Goal: Information Seeking & Learning: Check status

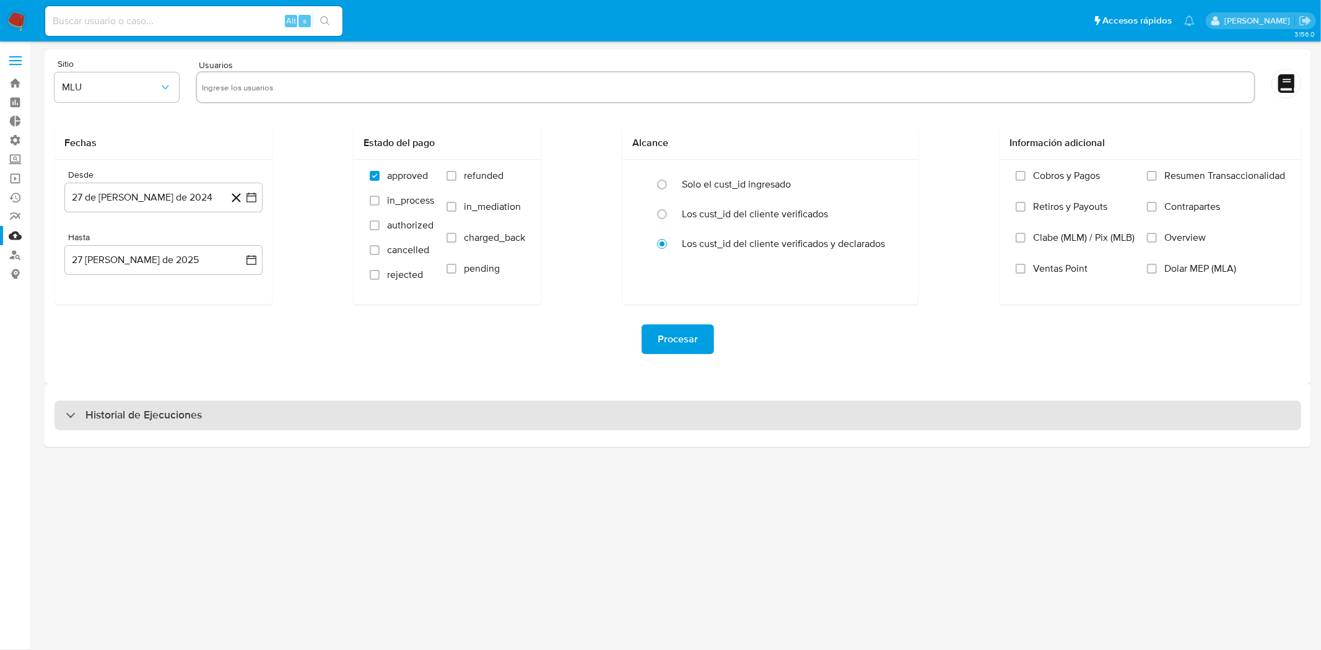
click at [685, 420] on div "Historial de Ejecuciones" at bounding box center [678, 416] width 1247 height 30
select select "10"
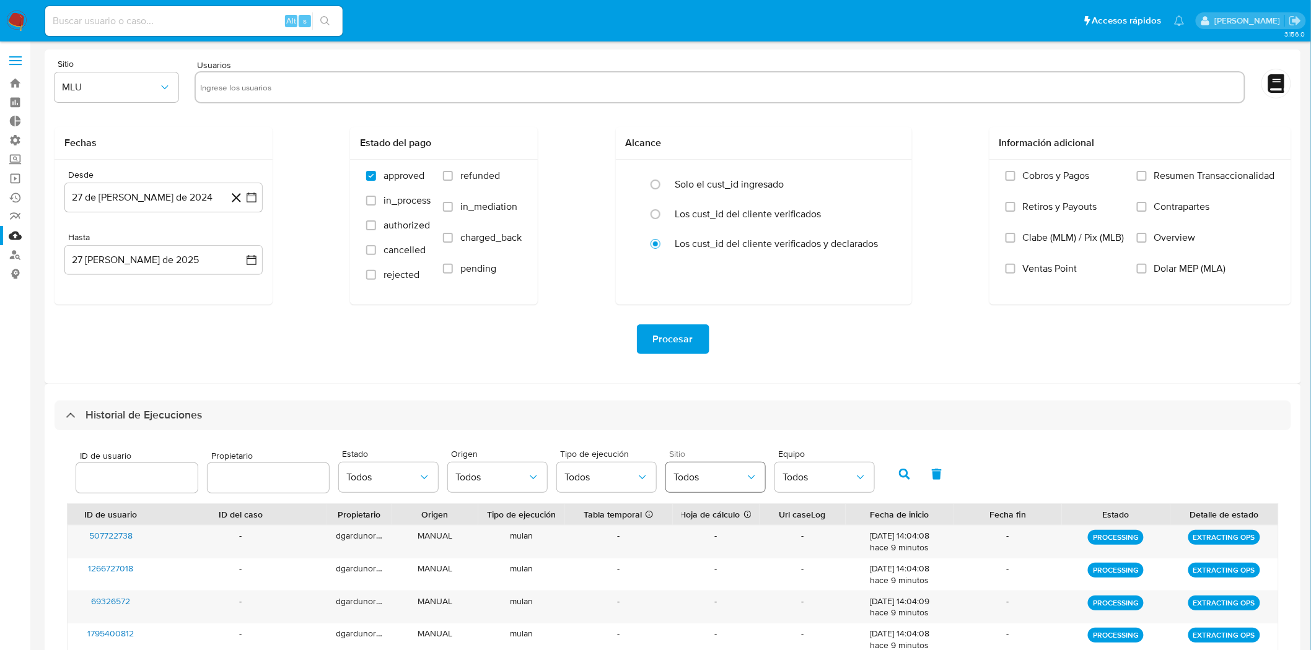
click at [708, 473] on span "Todos" at bounding box center [709, 477] width 72 height 12
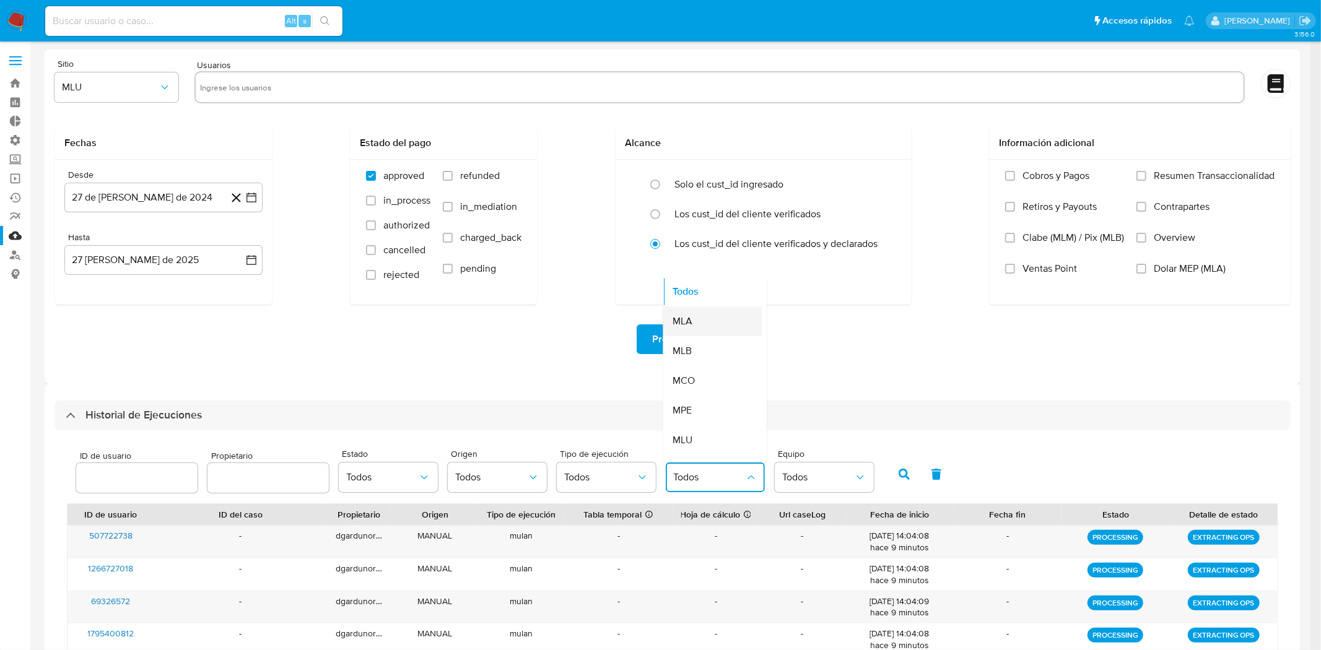
click at [697, 325] on div "MLA" at bounding box center [709, 322] width 72 height 30
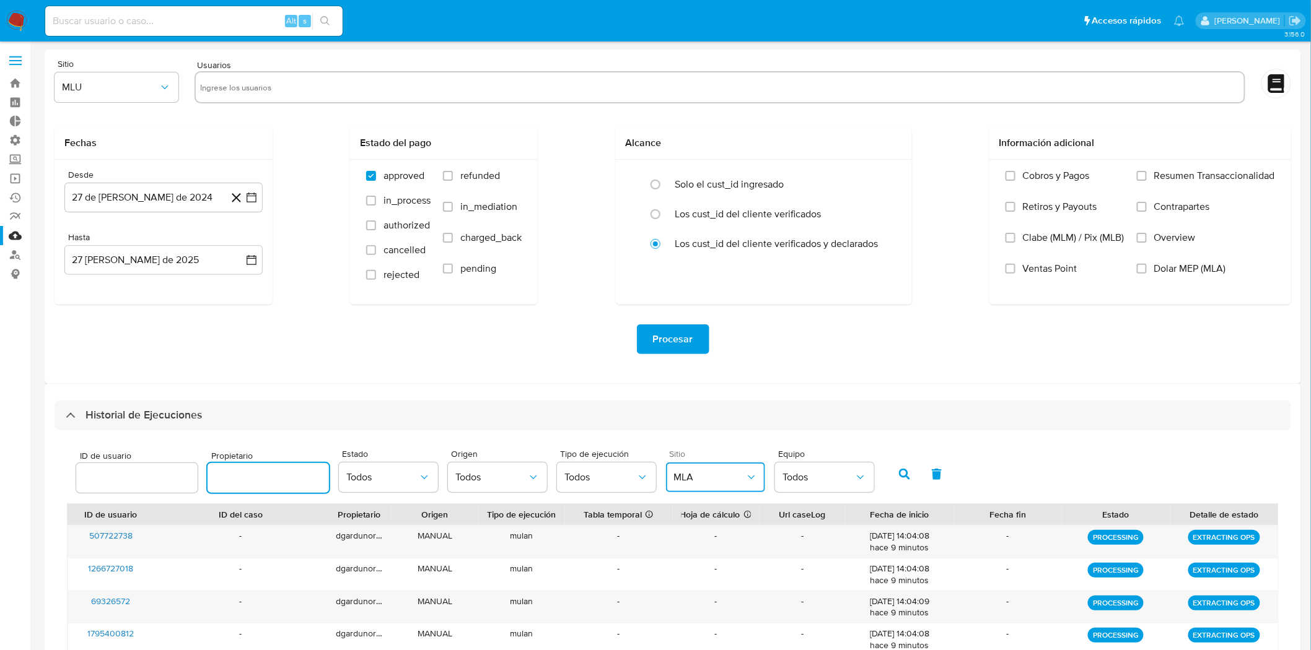
click at [269, 471] on input "text" at bounding box center [268, 478] width 121 height 16
type input "schabay"
click at [902, 475] on icon "button" at bounding box center [904, 474] width 11 height 11
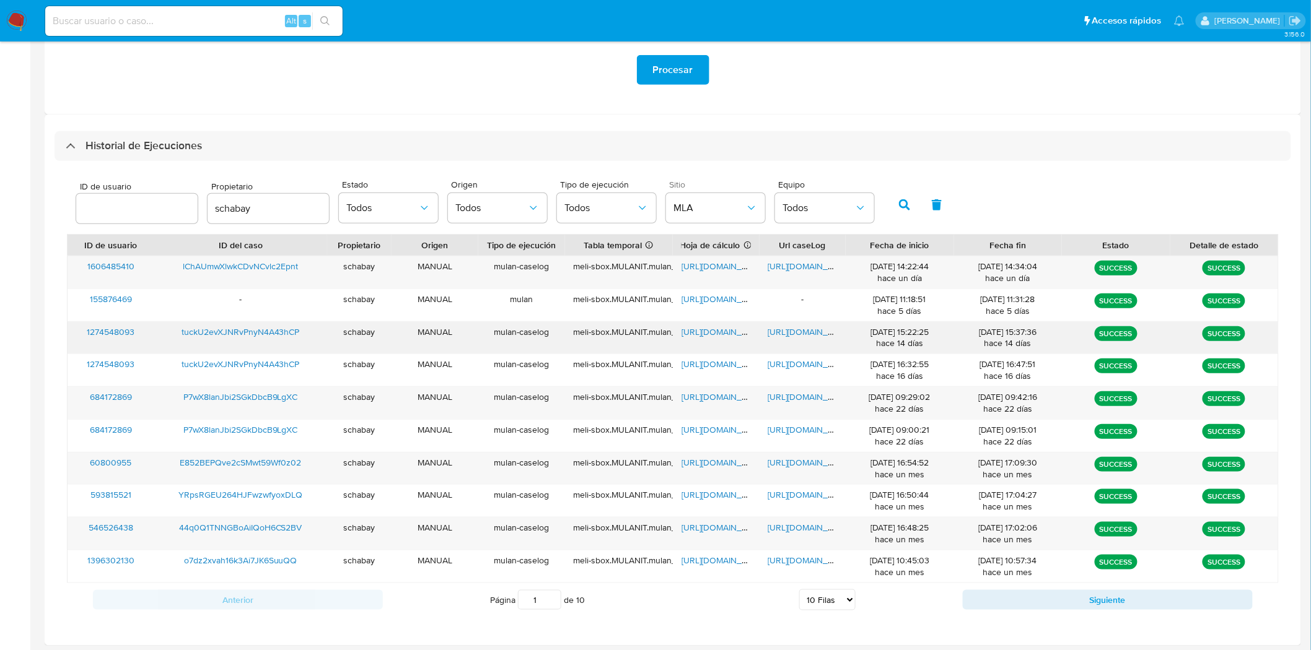
scroll to position [273, 0]
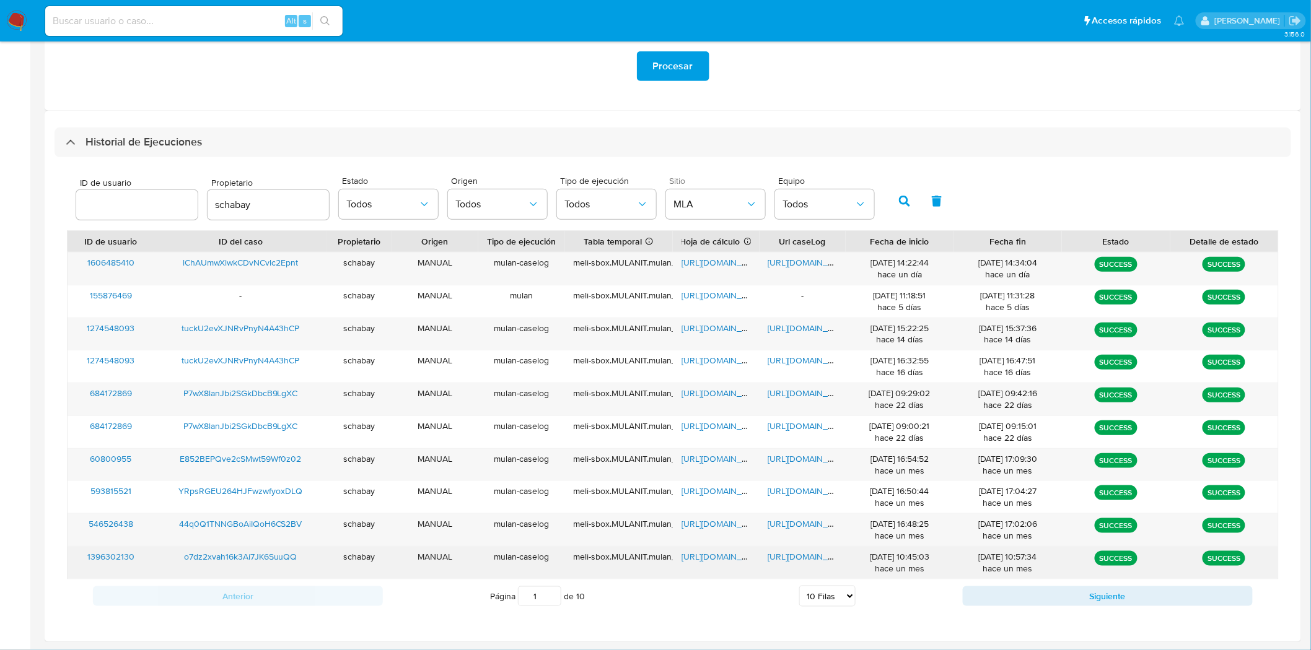
click at [799, 561] on span "[URL][DOMAIN_NAME]" at bounding box center [810, 557] width 85 height 12
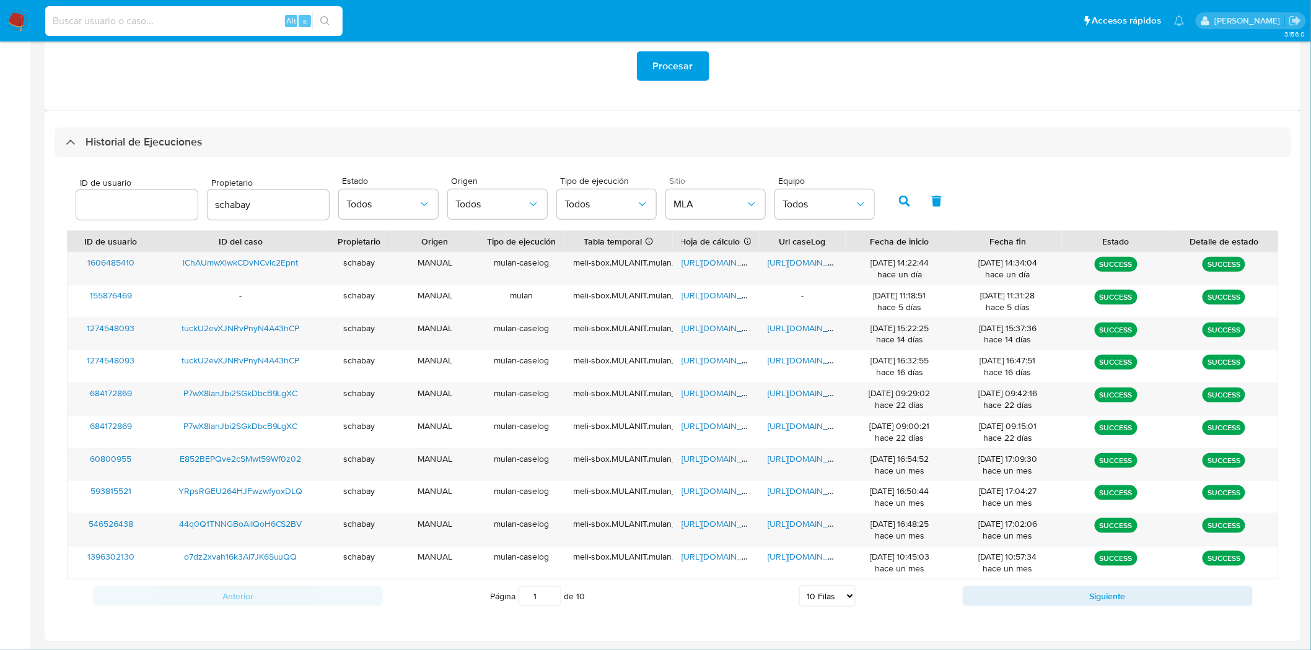
click at [221, 13] on input at bounding box center [193, 21] width 297 height 16
paste input "2f03z0k1E05EWLl7LI9v7uLJ"
type input "2f03z0k1E05EWLl7LI9v7uLJ"
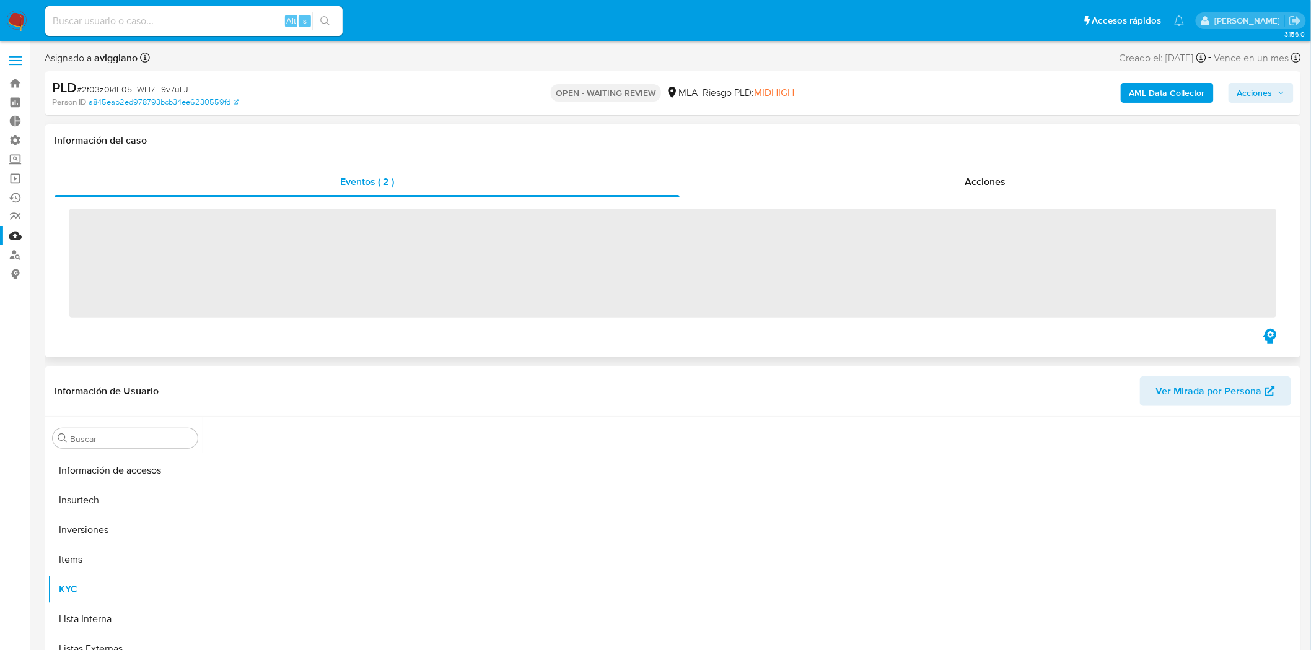
scroll to position [582, 0]
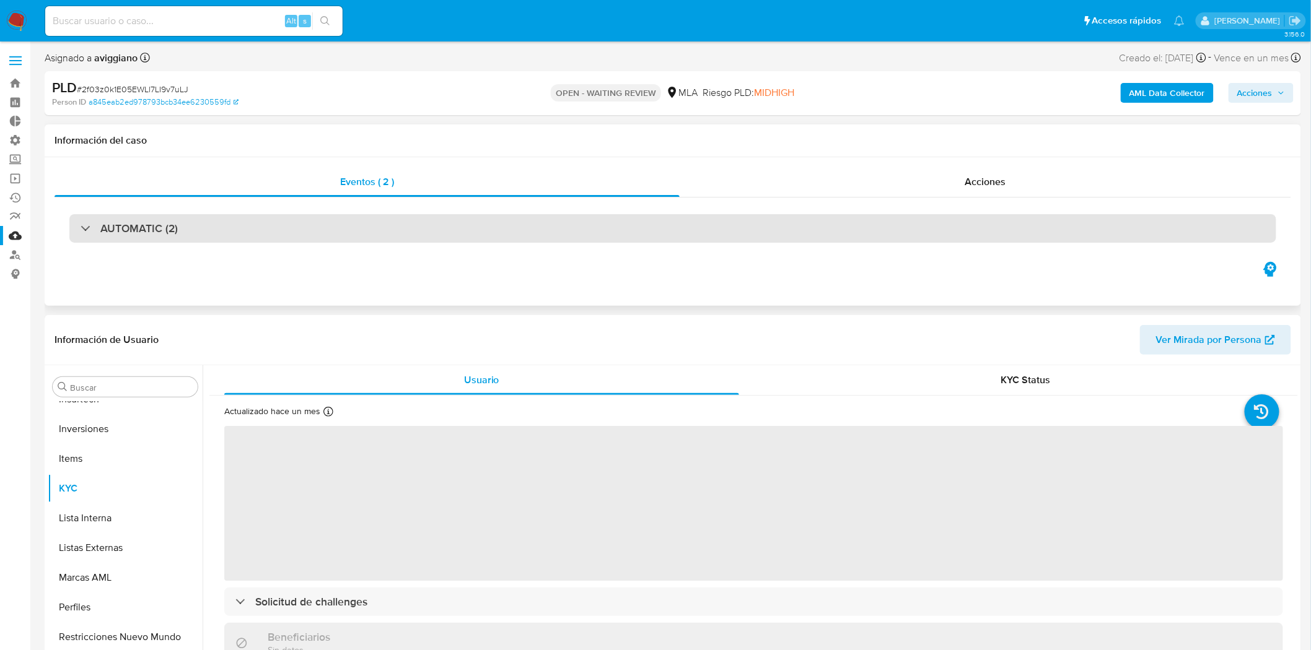
click at [134, 226] on h3 "AUTOMATIC (2)" at bounding box center [138, 229] width 77 height 14
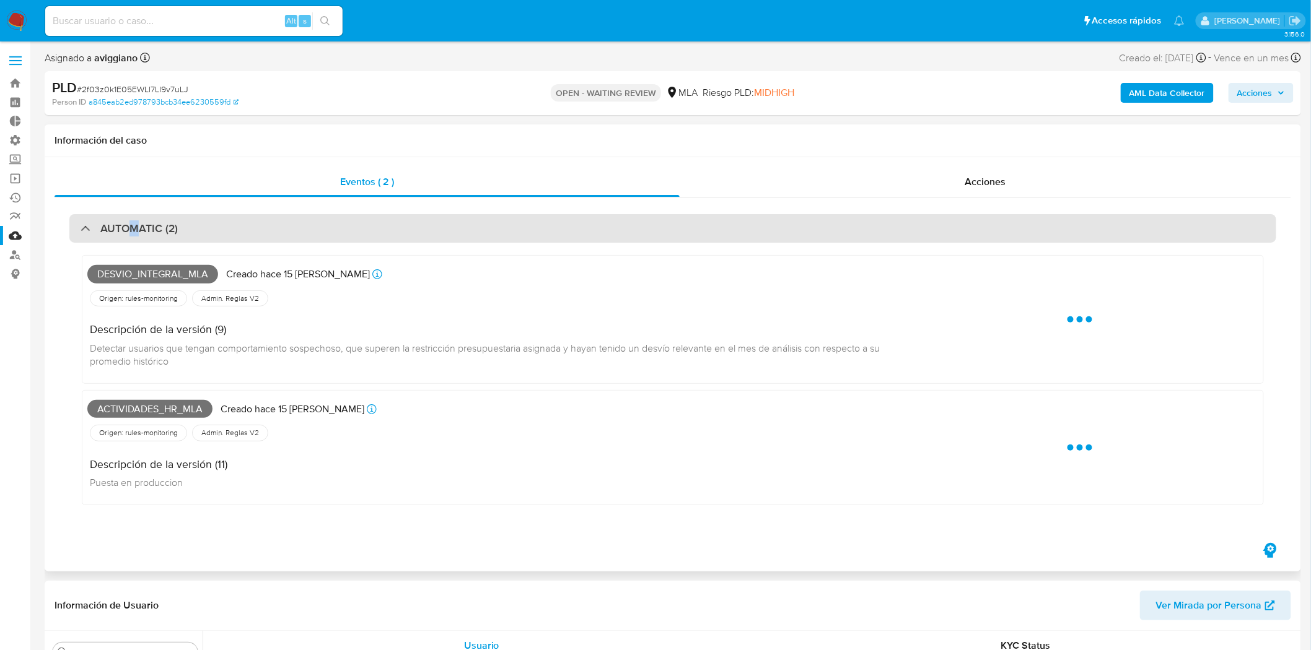
select select "10"
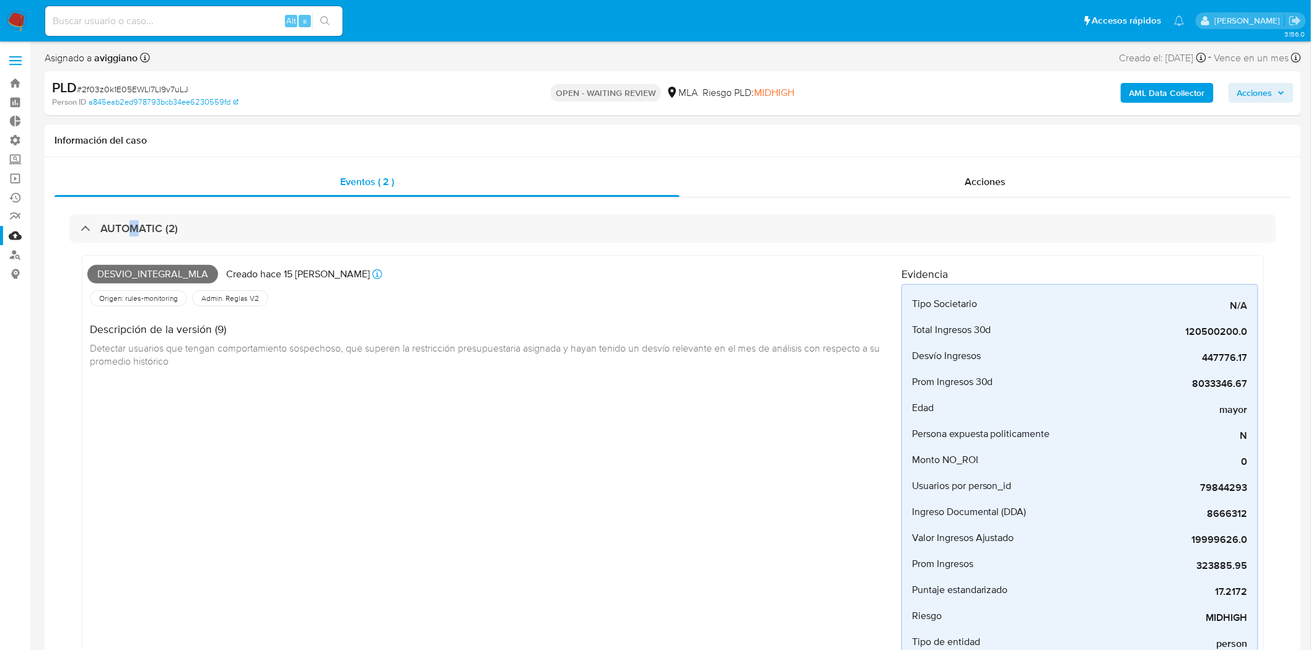
click at [1193, 90] on b "AML Data Collector" at bounding box center [1167, 93] width 76 height 20
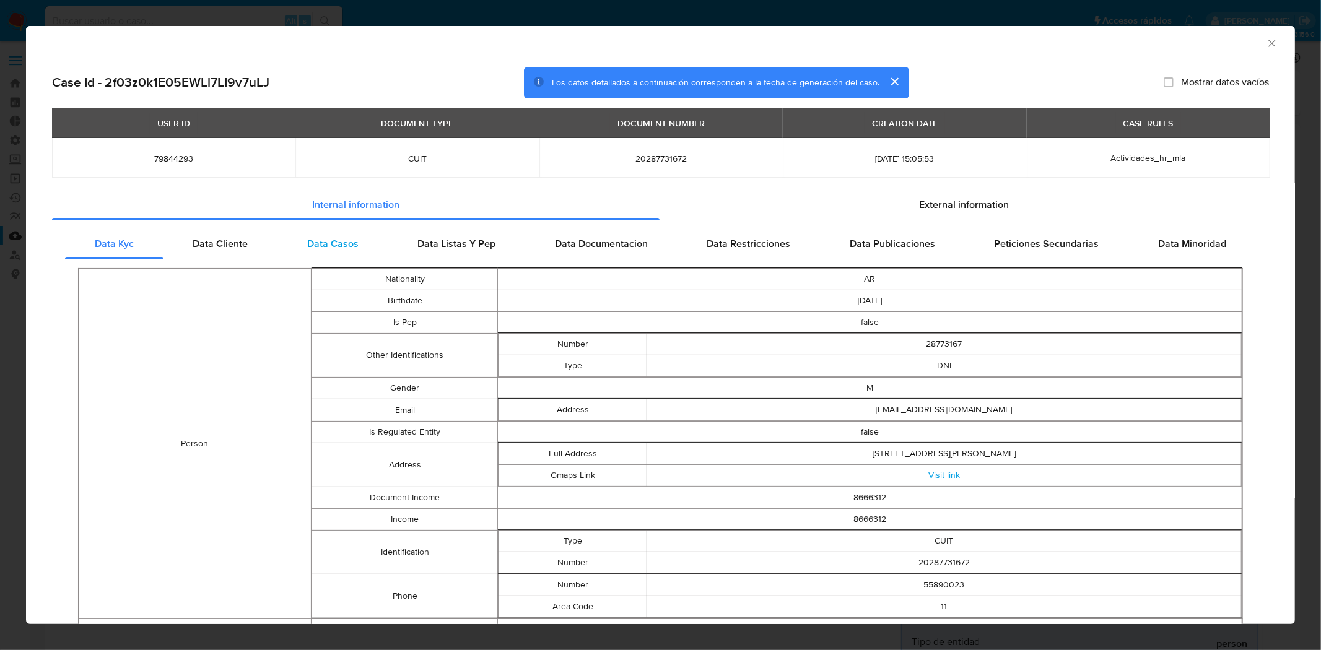
click at [355, 240] on span "Data Casos" at bounding box center [332, 244] width 51 height 14
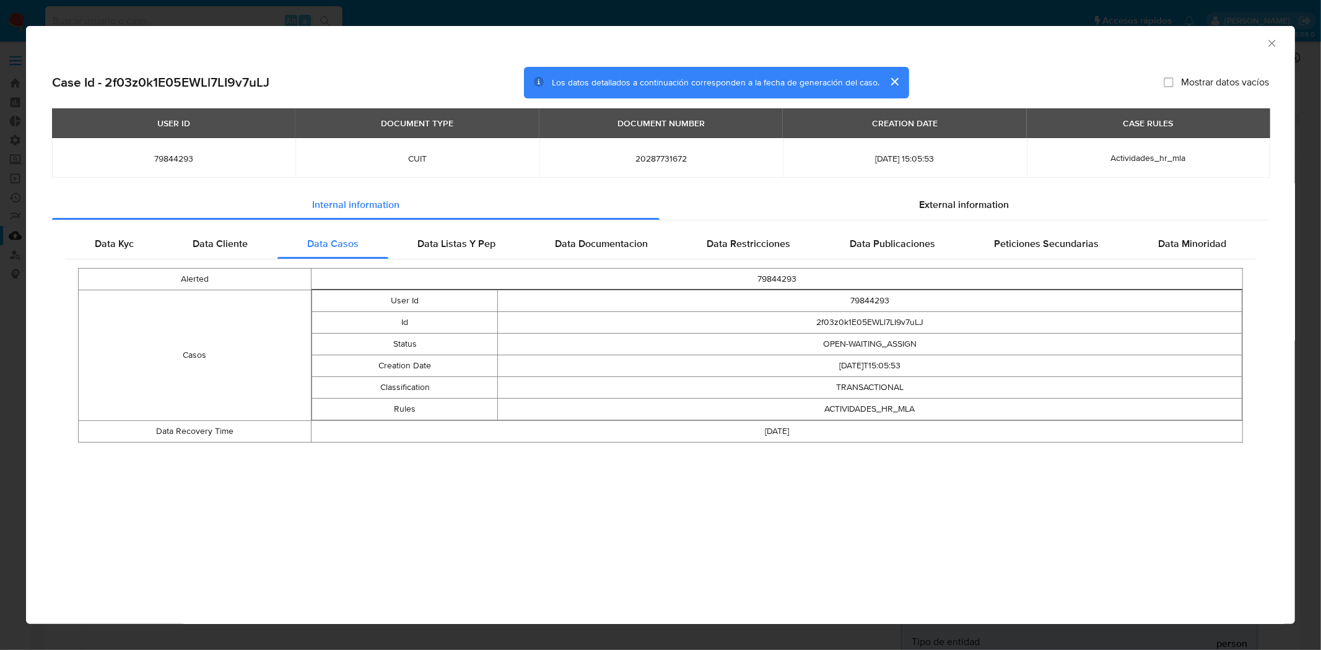
click at [1271, 40] on icon "Cerrar ventana" at bounding box center [1272, 43] width 12 height 12
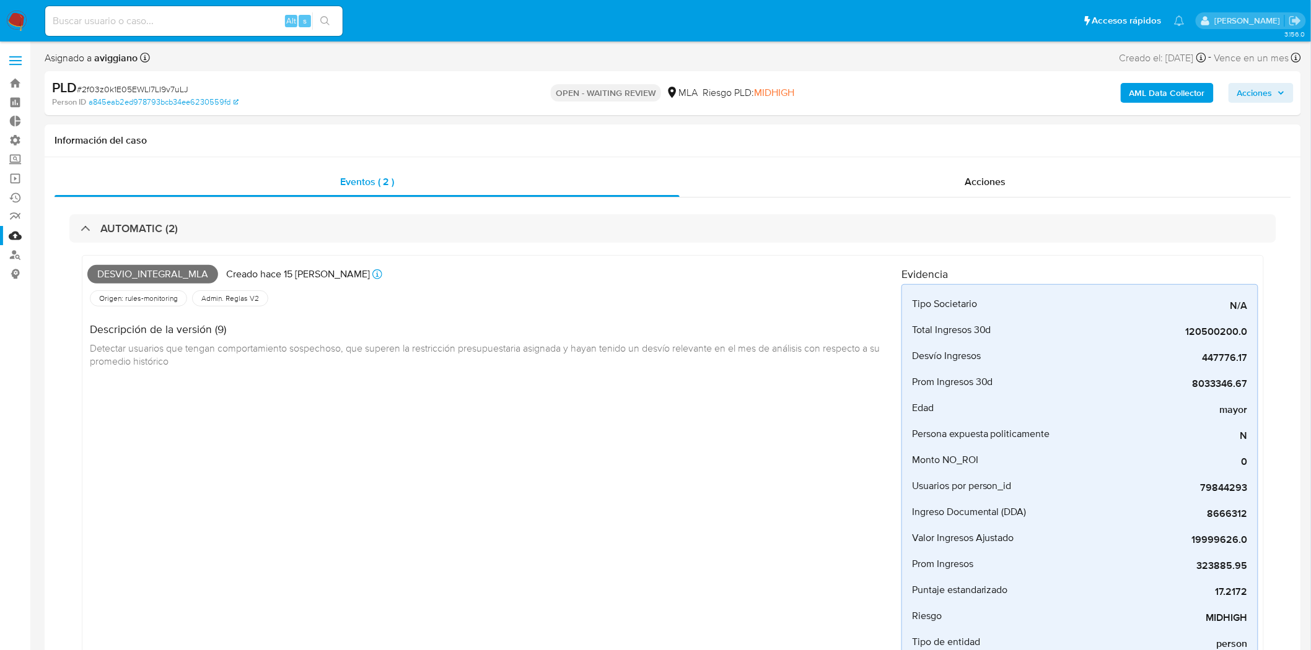
click at [258, 26] on input at bounding box center [193, 21] width 297 height 16
paste input "qrQEOEsfkuwynVVKqi6g47a6"
type input "qrQEOEsfkuwynVVKqi6g47a6"
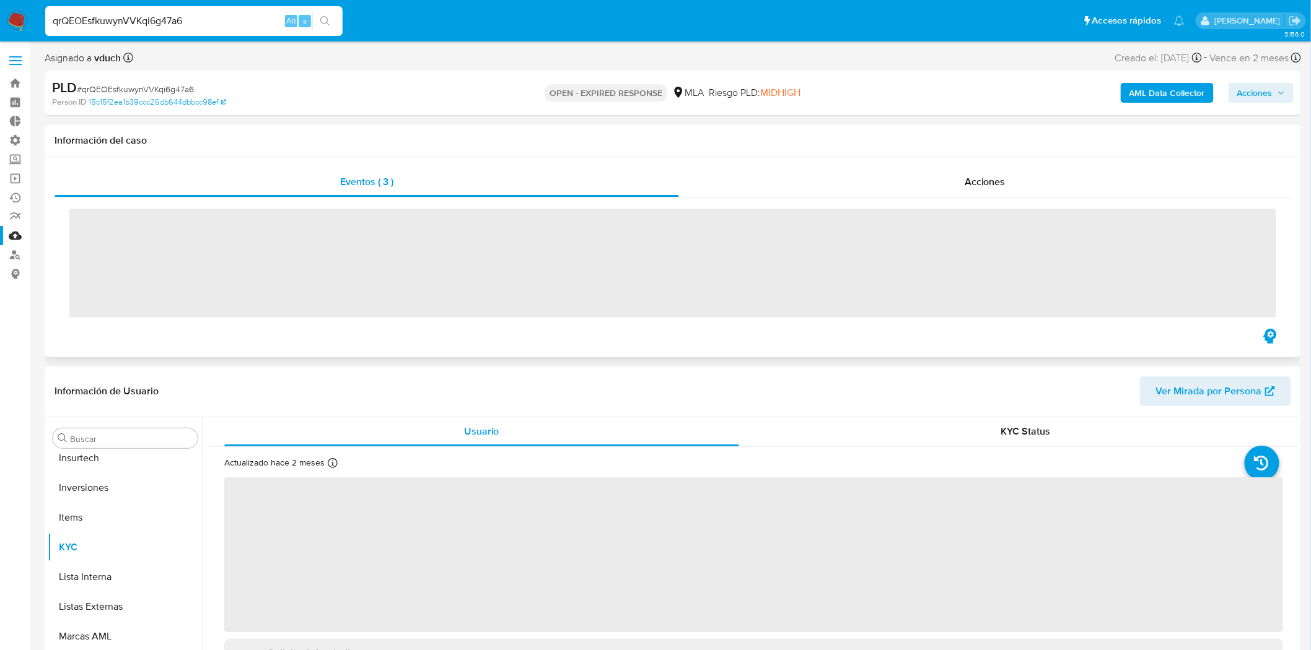
scroll to position [582, 0]
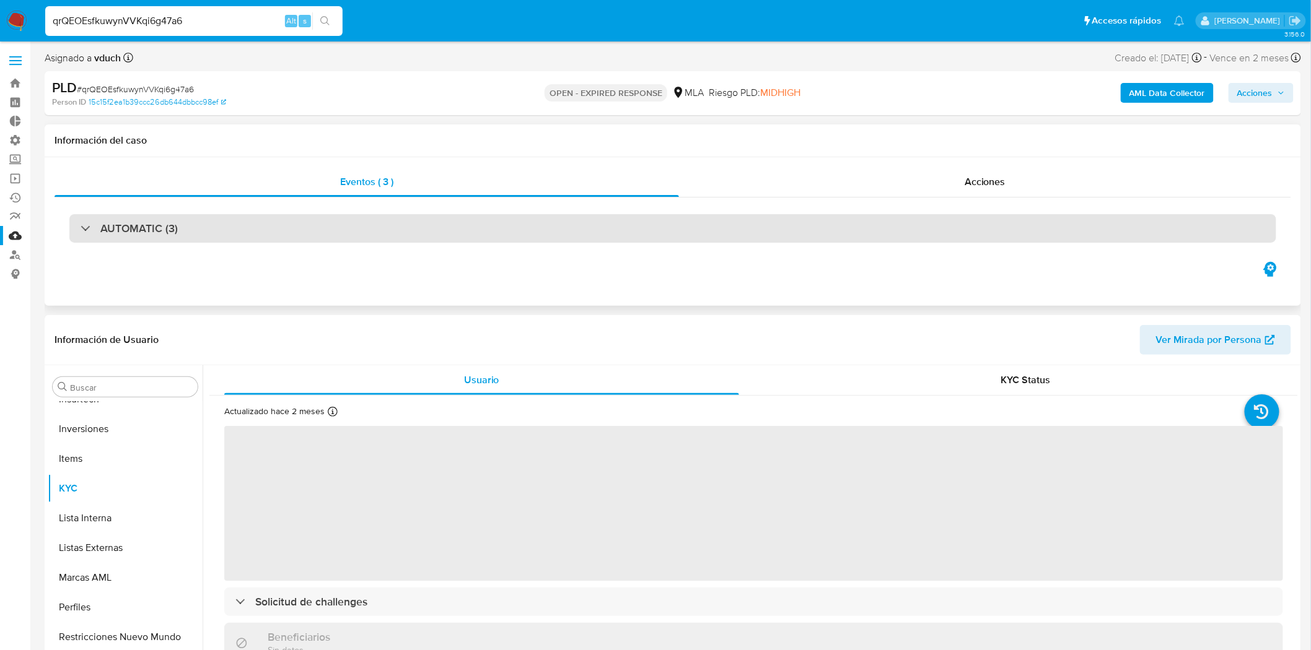
click at [217, 223] on div "AUTOMATIC (3)" at bounding box center [672, 228] width 1207 height 28
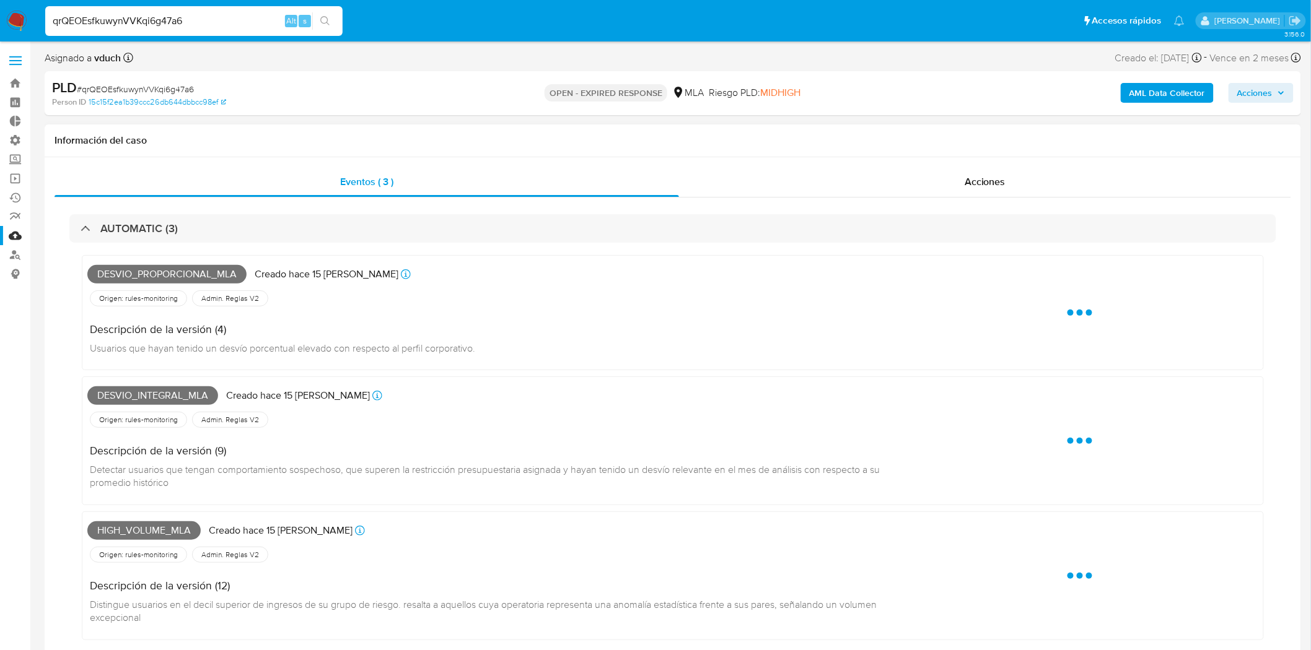
select select "10"
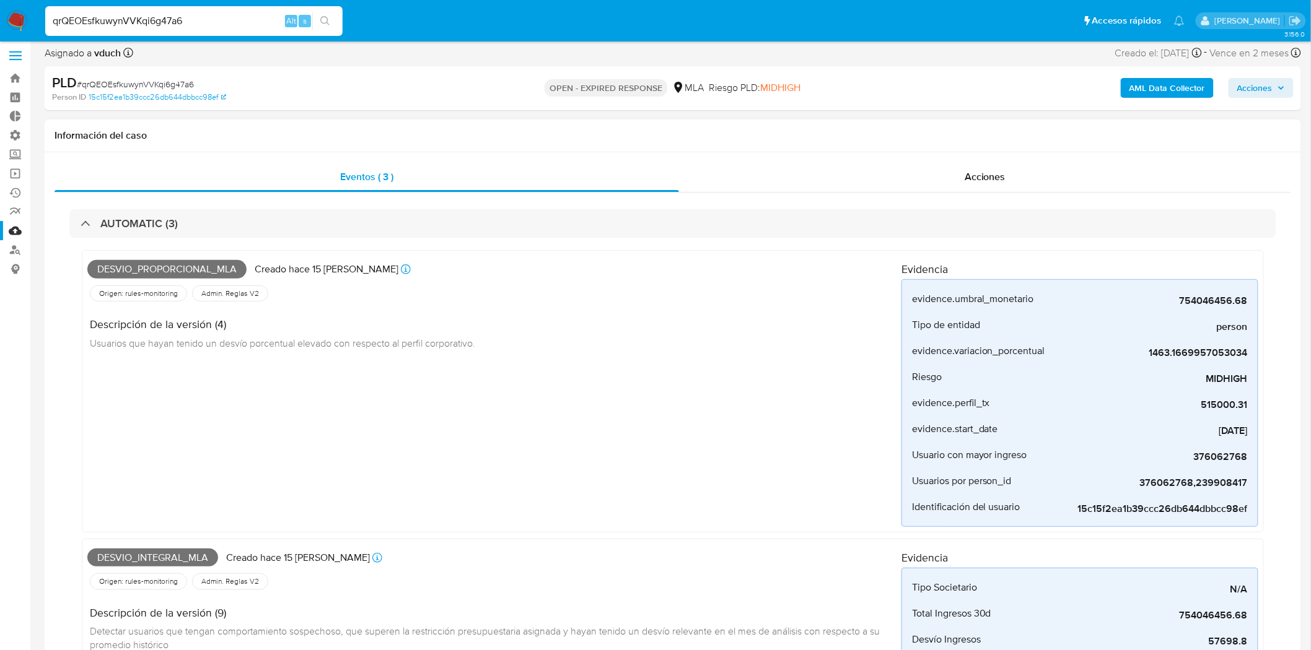
scroll to position [0, 0]
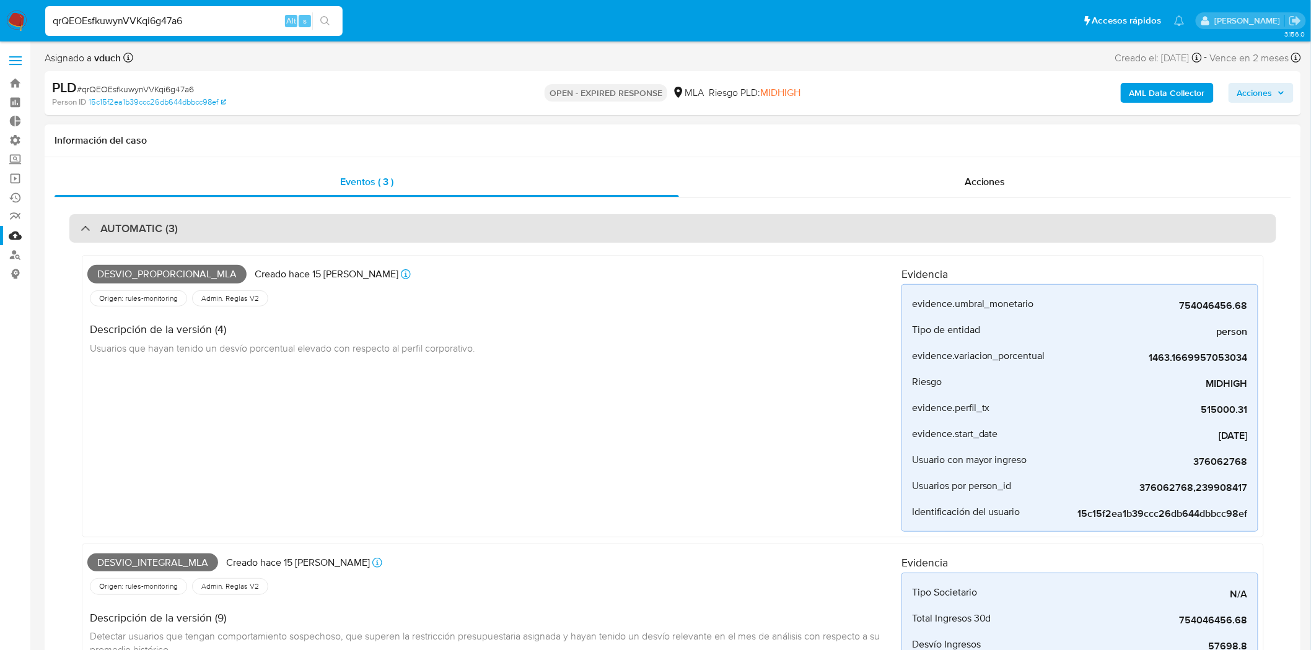
click at [85, 225] on div "AUTOMATIC (3)" at bounding box center [129, 229] width 97 height 14
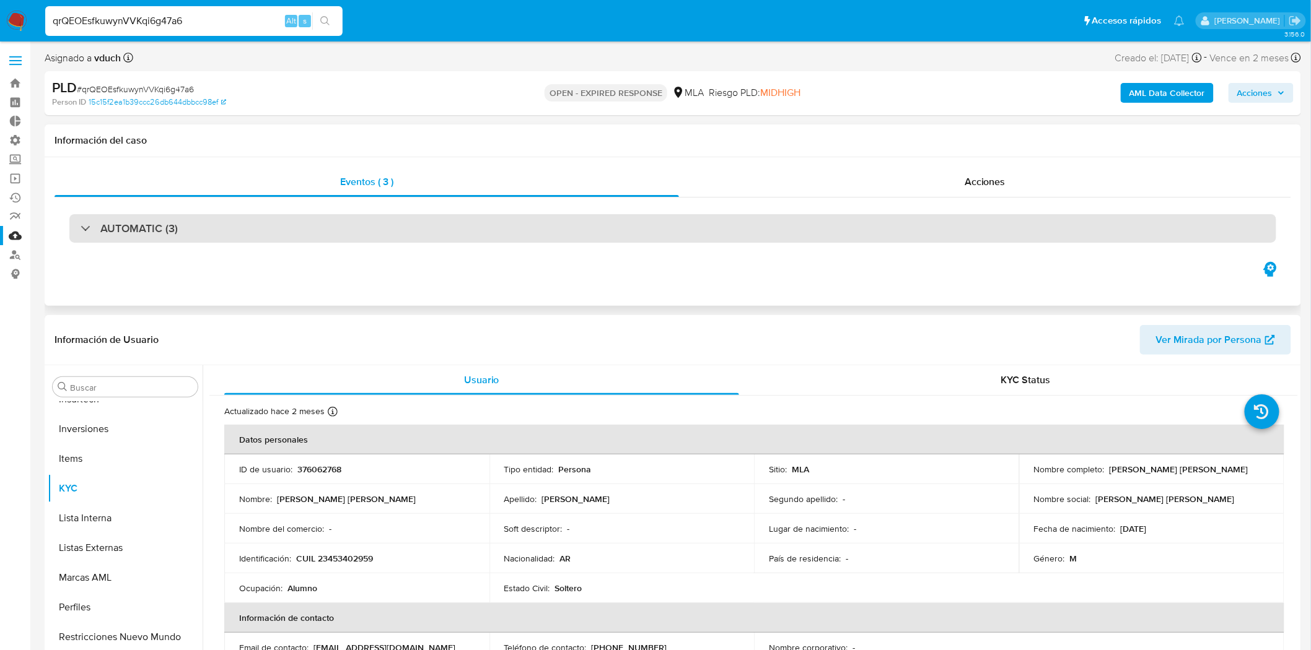
click at [94, 237] on div "AUTOMATIC (3)" at bounding box center [672, 228] width 1207 height 28
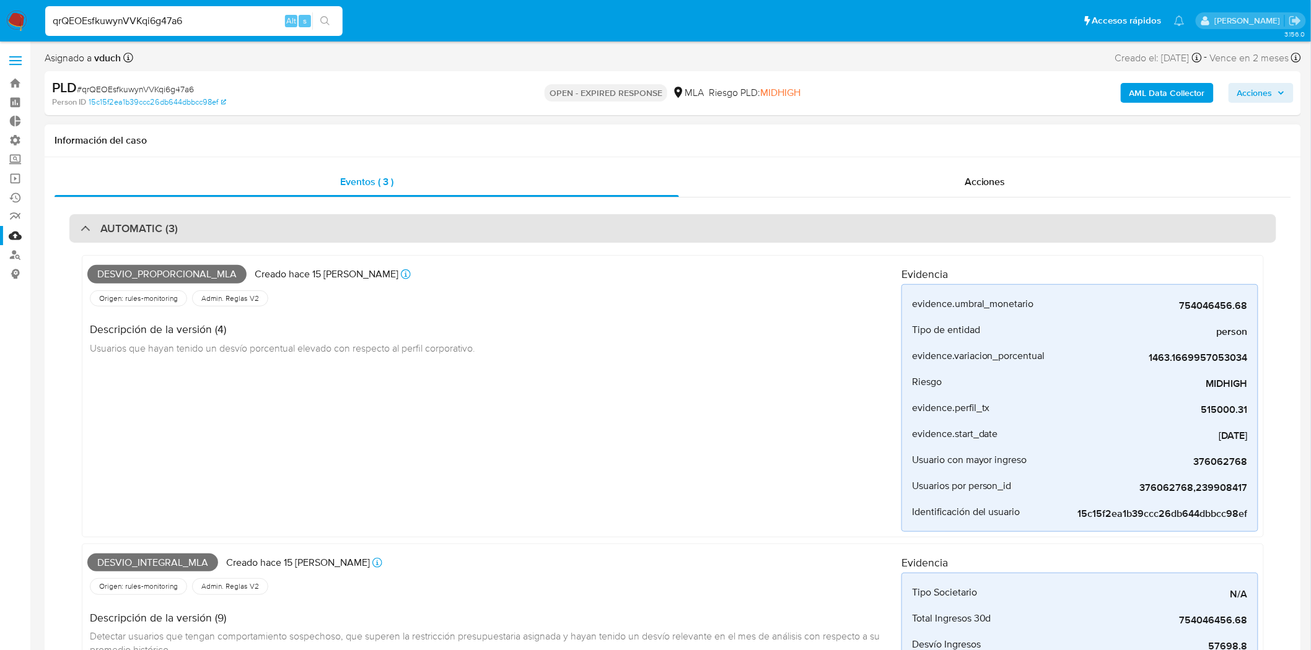
click at [85, 229] on div "AUTOMATIC (3)" at bounding box center [129, 229] width 97 height 14
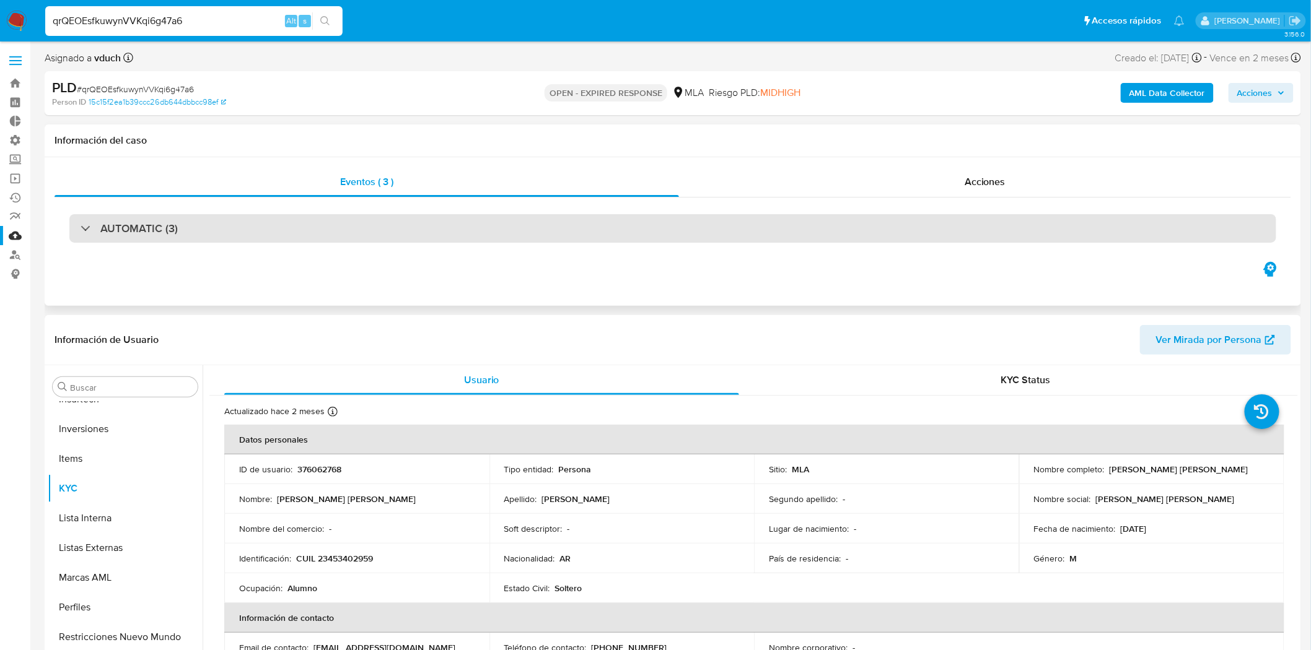
click at [81, 228] on div at bounding box center [81, 228] width 0 height 0
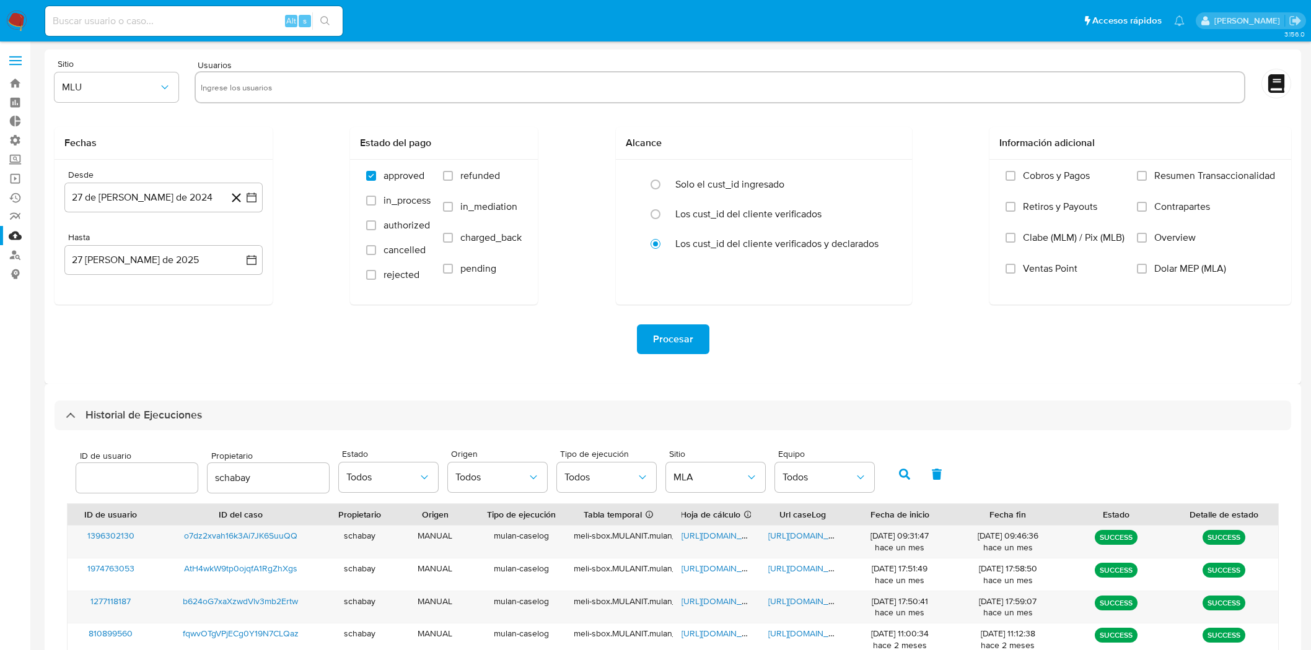
select select "10"
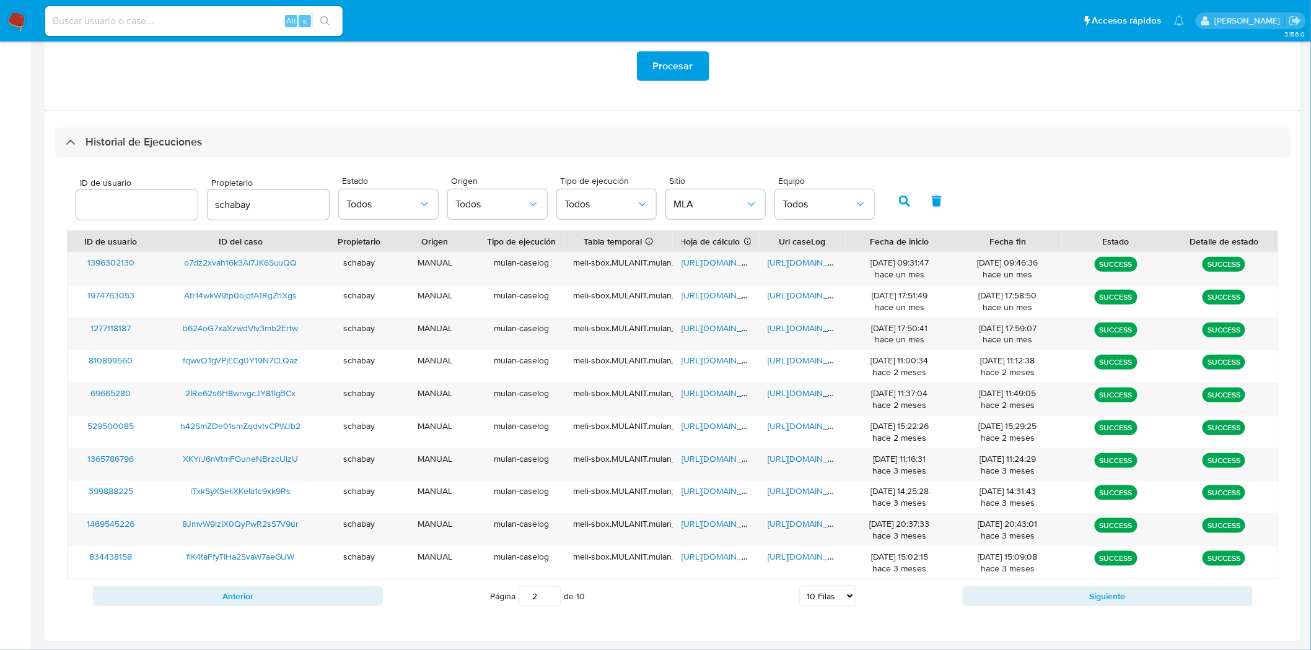
click at [326, 208] on div "ID de usuario Propietario schabay Estado Todos Origen Todos Tipo de ejecución T…" at bounding box center [475, 201] width 810 height 48
click at [836, 269] on div "[URL][DOMAIN_NAME]" at bounding box center [802, 269] width 87 height 32
click at [825, 265] on span "[URL][DOMAIN_NAME]" at bounding box center [810, 262] width 85 height 12
click at [344, 600] on button "Anterior" at bounding box center [238, 597] width 290 height 20
click at [799, 265] on span "[URL][DOMAIN_NAME]" at bounding box center [810, 262] width 85 height 12
